Goal: Task Accomplishment & Management: Use online tool/utility

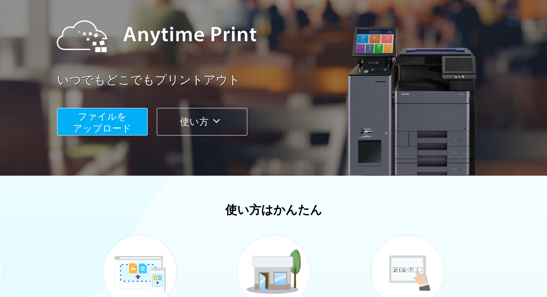
scroll to position [115, 0]
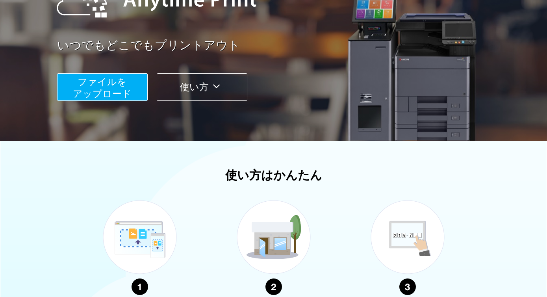
click at [123, 82] on span "ファイルを ​​アップロード" at bounding box center [102, 87] width 59 height 22
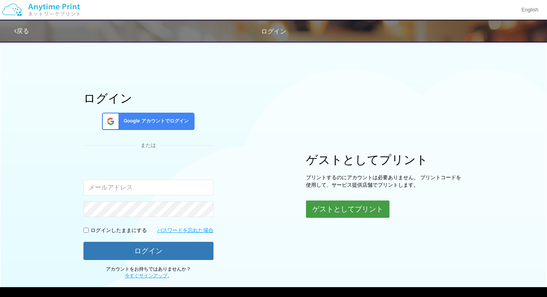
click at [377, 209] on button "ゲストとしてプリント" at bounding box center [347, 208] width 83 height 17
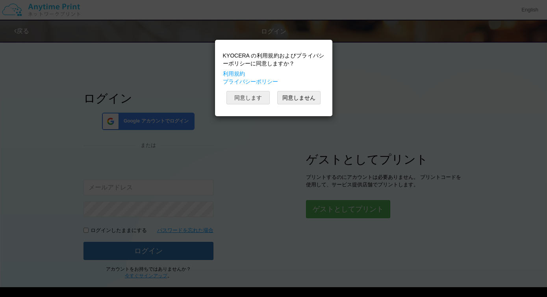
click at [252, 95] on button "同意します" at bounding box center [247, 97] width 43 height 13
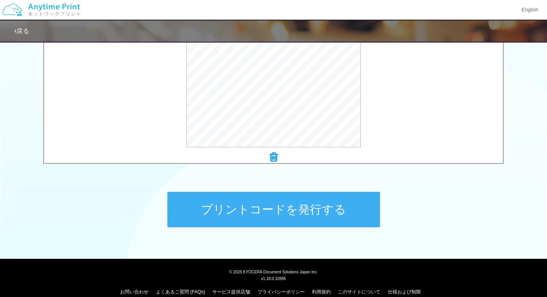
scroll to position [302, 0]
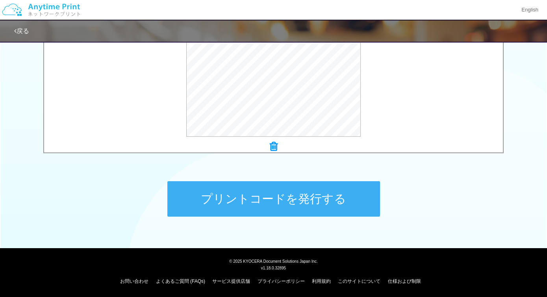
click at [318, 202] on button "プリントコードを発行する" at bounding box center [273, 198] width 213 height 35
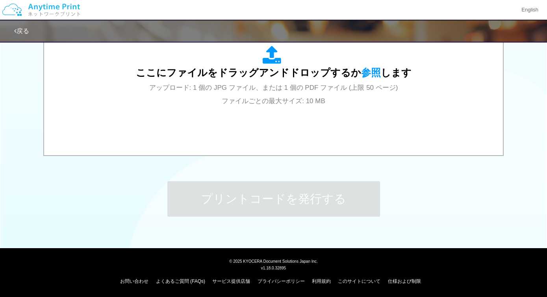
scroll to position [0, 0]
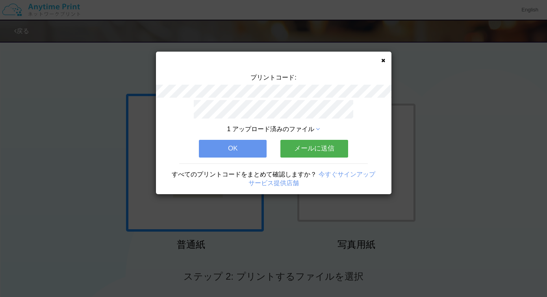
click at [302, 143] on button "メールに送信" at bounding box center [314, 148] width 68 height 17
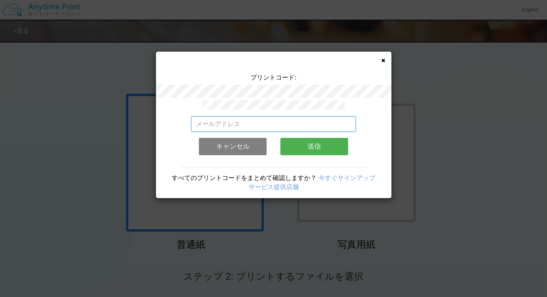
click at [292, 117] on input "email" at bounding box center [273, 124] width 165 height 16
type input "[EMAIL_ADDRESS][DOMAIN_NAME]"
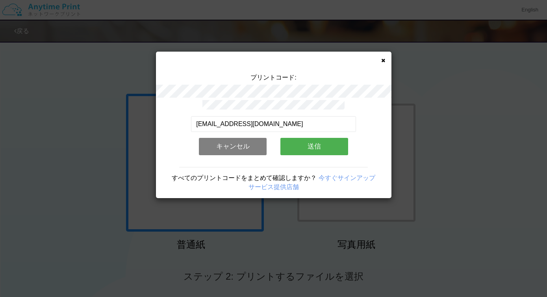
click at [321, 143] on button "送信" at bounding box center [314, 146] width 68 height 17
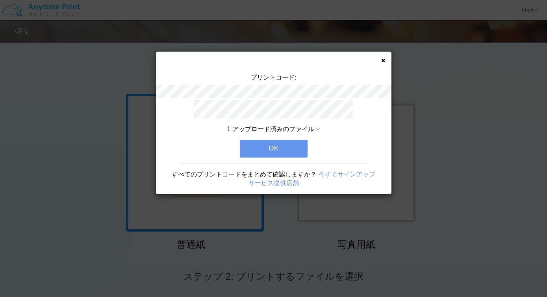
click at [284, 147] on button "OK" at bounding box center [274, 148] width 68 height 17
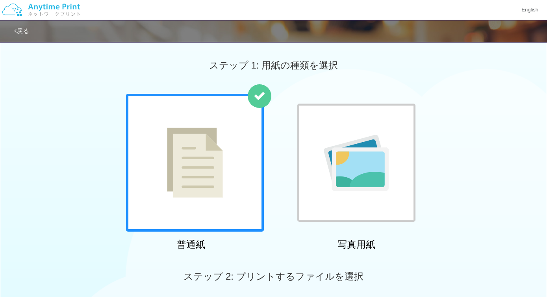
click at [284, 147] on div "普通紙 写真用紙" at bounding box center [273, 174] width 303 height 160
